Goal: Book appointment/travel/reservation

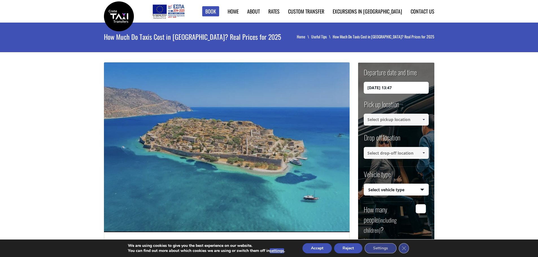
click at [424, 120] on span at bounding box center [423, 119] width 5 height 5
type input "kato stalos"
click at [370, 153] on input at bounding box center [396, 153] width 65 height 12
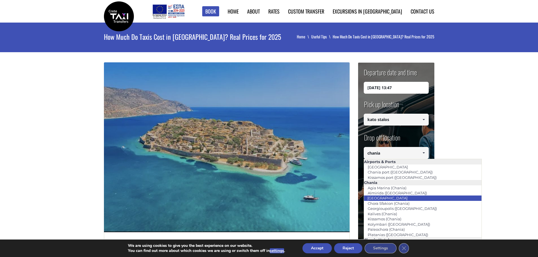
click at [379, 198] on link "[GEOGRAPHIC_DATA]" at bounding box center [387, 198] width 47 height 8
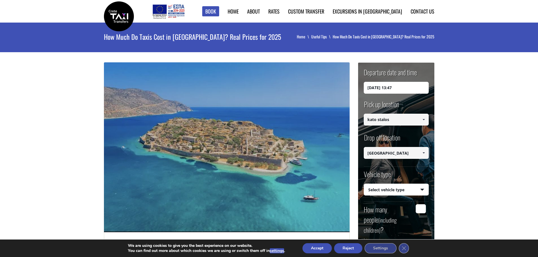
type input "[GEOGRAPHIC_DATA]"
click at [421, 191] on select "Select vehicle type Taxi (4 passengers) Mercedes E Class Mini Van (7 passengers…" at bounding box center [396, 190] width 64 height 12
select select "540"
click at [364, 184] on select "Select vehicle type Taxi (4 passengers) Mercedes E Class Mini Van (7 passengers…" at bounding box center [396, 190] width 64 height 12
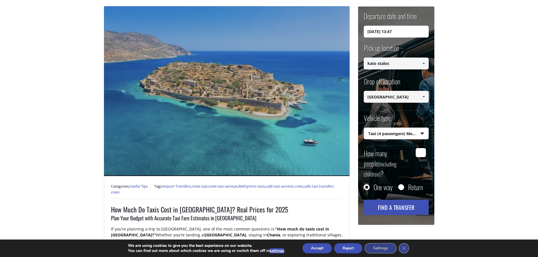
scroll to position [56, 0]
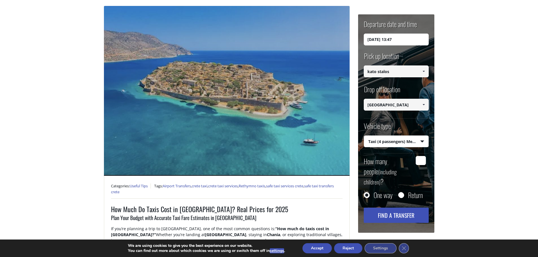
click at [421, 165] on input "How many people (including children) ?" at bounding box center [421, 160] width 10 height 9
type input "1"
click at [395, 208] on button "Find a transfer" at bounding box center [396, 215] width 65 height 15
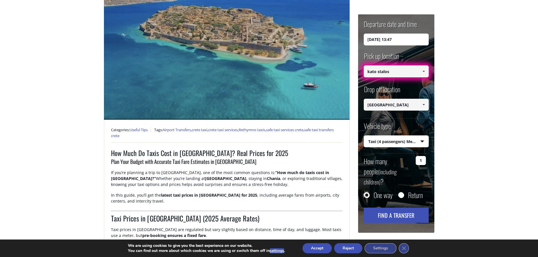
scroll to position [113, 0]
click at [365, 193] on input "One way" at bounding box center [367, 196] width 6 height 6
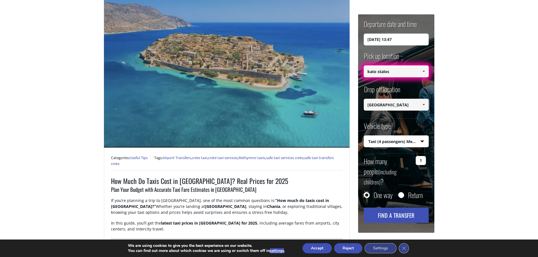
click at [424, 69] on span at bounding box center [423, 71] width 5 height 5
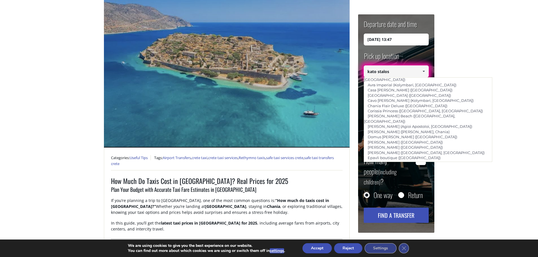
scroll to position [28, 0]
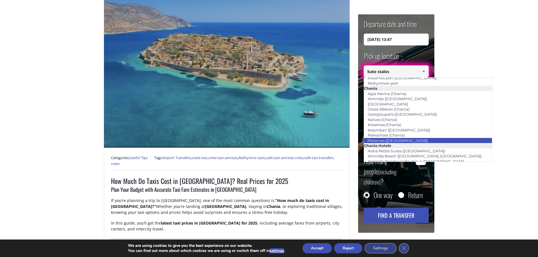
click at [394, 139] on link "Platanias ([GEOGRAPHIC_DATA])" at bounding box center [398, 141] width 68 height 8
type input "Platanias ([GEOGRAPHIC_DATA])"
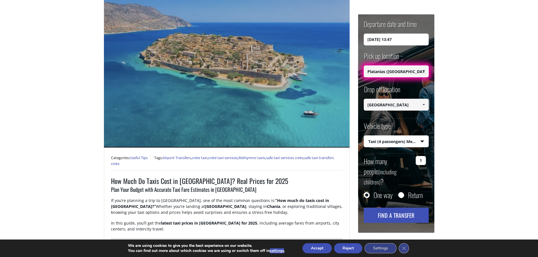
click at [395, 208] on button "Find a transfer" at bounding box center [396, 215] width 65 height 15
